Goal: Information Seeking & Learning: Learn about a topic

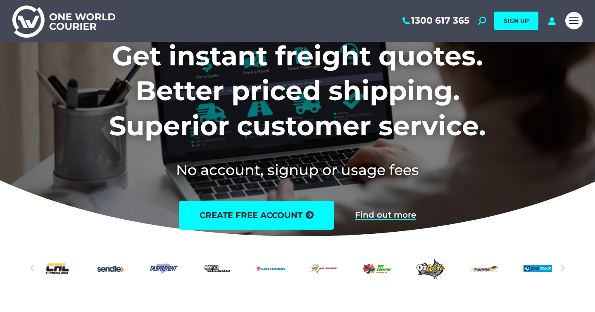
scroll to position [65, 0]
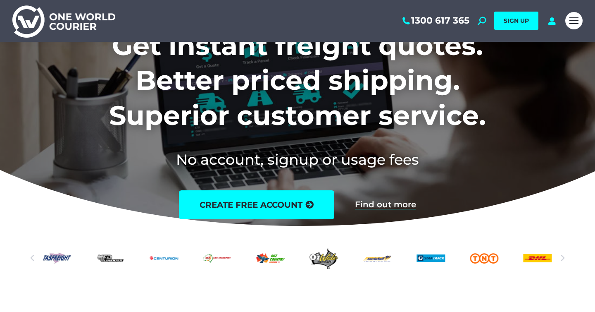
click at [564, 256] on icon "Next slide" at bounding box center [563, 258] width 8 height 8
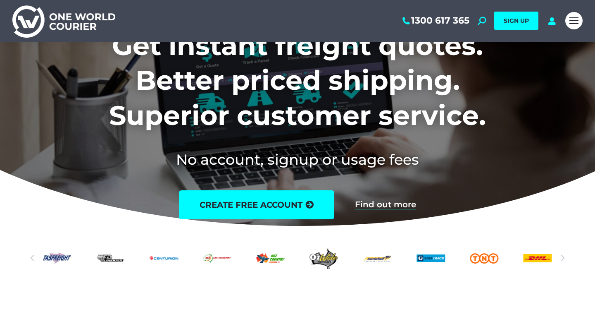
click at [564, 256] on icon "Next slide" at bounding box center [563, 258] width 8 height 8
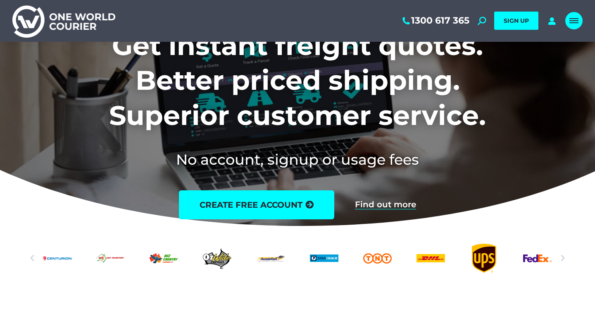
click at [577, 22] on span "Mobile menu icon" at bounding box center [573, 22] width 9 height 1
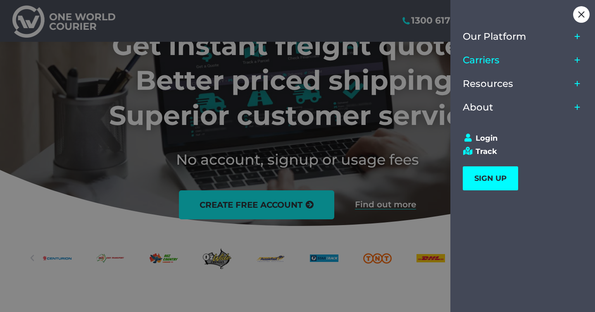
click at [493, 65] on span "Carriers" at bounding box center [481, 60] width 37 height 11
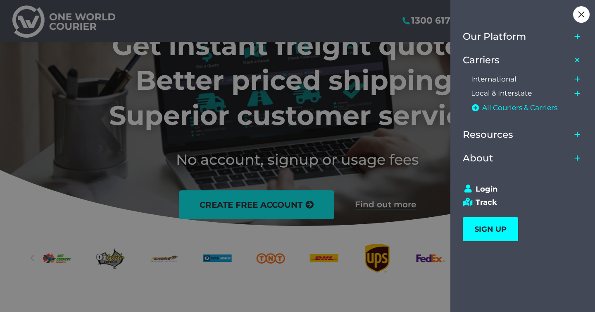
click at [497, 105] on span "All Couriers & Carriers" at bounding box center [519, 107] width 75 height 9
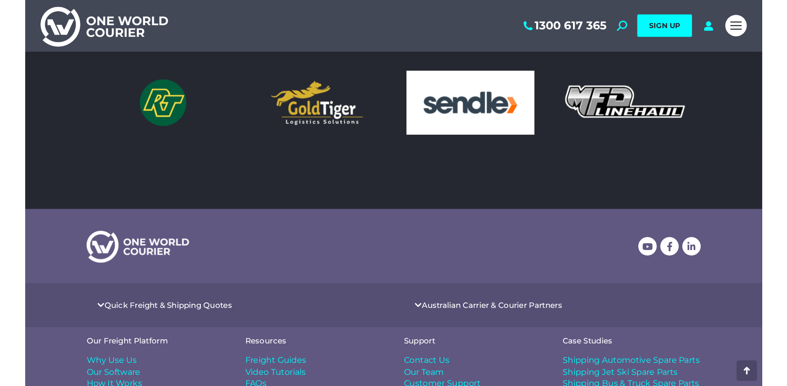
scroll to position [746, 0]
